Goal: Understand process/instructions: Learn about a topic

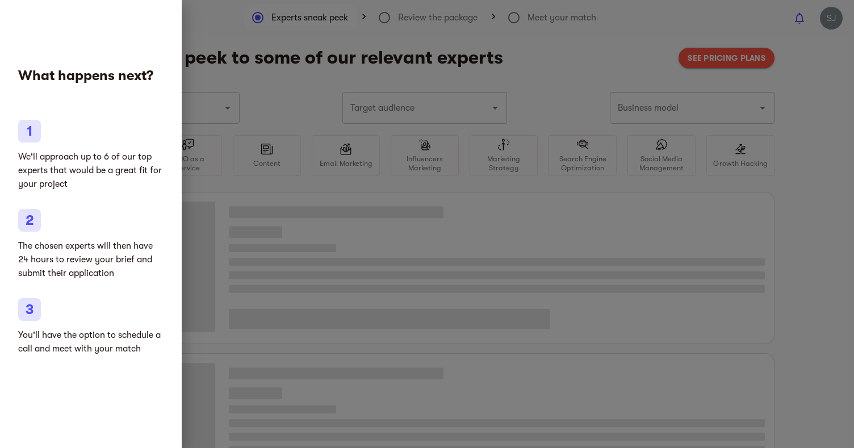
type input "Vitamins & supplements"
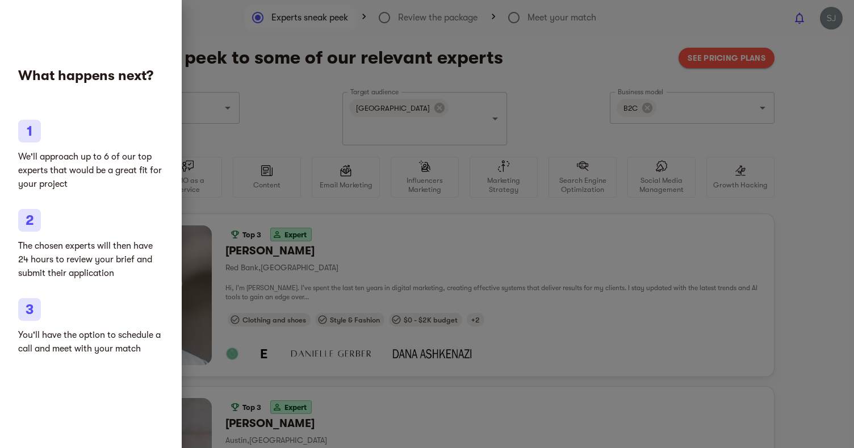
click at [165, 28] on div "What happens next? We'll approach up to 6 of our top experts that would be a gr…" at bounding box center [91, 224] width 182 height 448
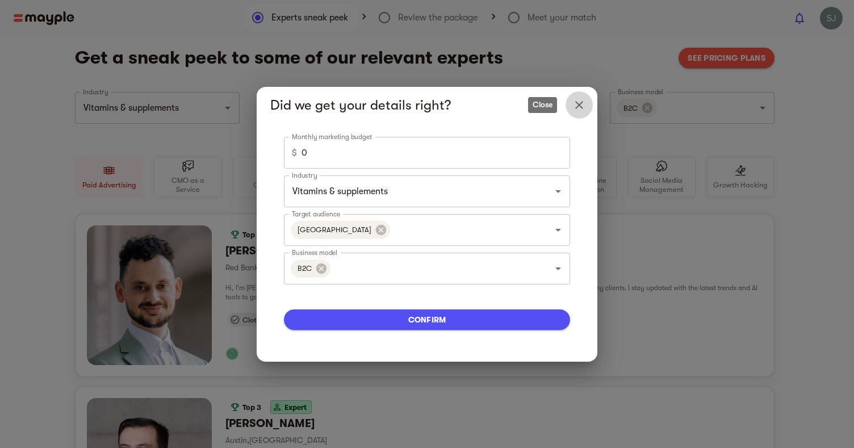
click at [580, 105] on icon "Close" at bounding box center [579, 105] width 8 height 8
